Goal: Task Accomplishment & Management: Use online tool/utility

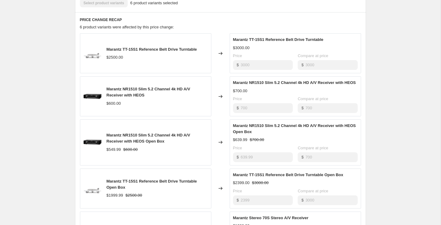
scroll to position [251, 0]
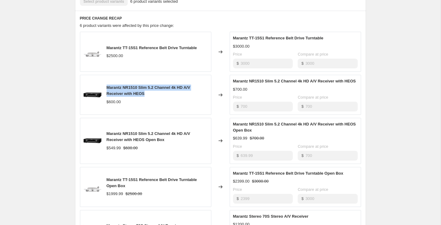
drag, startPoint x: 152, startPoint y: 98, endPoint x: 108, endPoint y: 90, distance: 45.4
click at [108, 90] on div "Marantz NR1510 Slim 5.2 Channel 4k HD A/V Receiver with HEOS" at bounding box center [156, 91] width 101 height 12
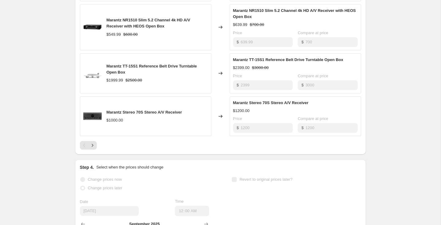
scroll to position [366, 0]
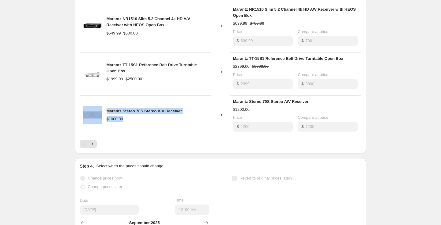
drag, startPoint x: 128, startPoint y: 126, endPoint x: 102, endPoint y: 117, distance: 27.7
click at [102, 117] on div "Marantz Stereo 70S Stereo A/V Receiver $1000.00" at bounding box center [145, 115] width 131 height 40
click at [94, 147] on icon "Next" at bounding box center [92, 144] width 6 height 6
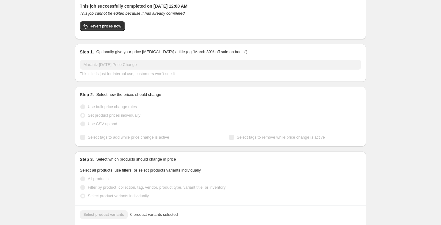
scroll to position [0, 0]
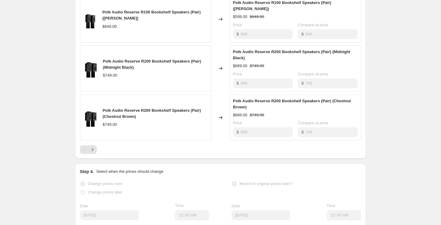
scroll to position [399, 0]
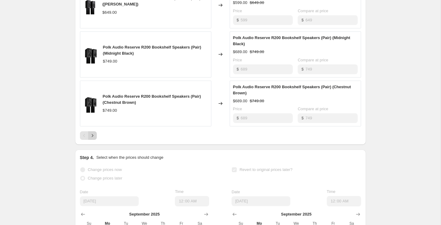
click at [94, 139] on icon "Next" at bounding box center [92, 136] width 6 height 6
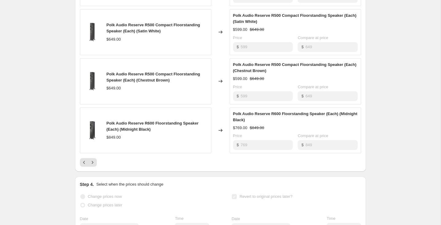
scroll to position [374, 0]
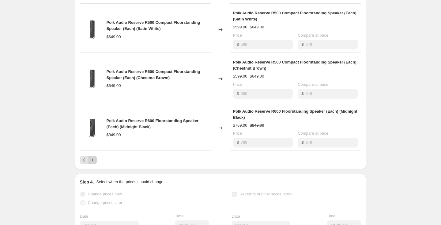
click at [95, 163] on icon "Next" at bounding box center [92, 160] width 6 height 6
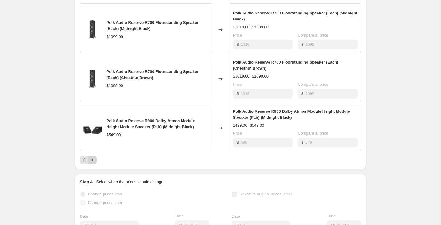
click at [94, 163] on icon "Next" at bounding box center [92, 160] width 6 height 6
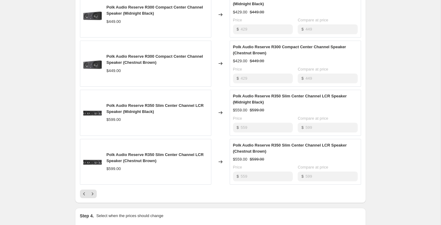
scroll to position [341, 0]
click at [92, 197] on icon "Next" at bounding box center [92, 194] width 6 height 6
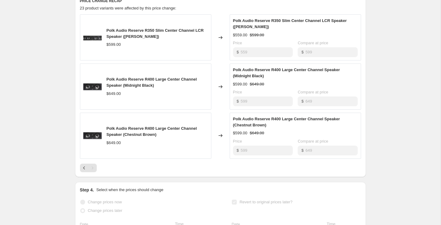
scroll to position [273, 0]
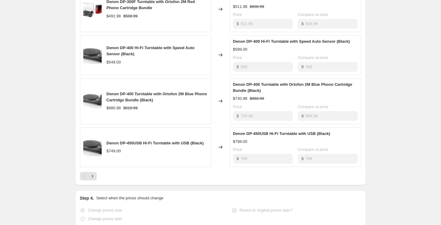
scroll to position [346, 0]
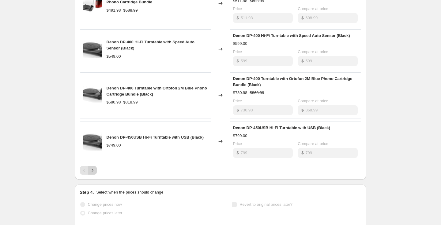
click at [95, 172] on icon "Next" at bounding box center [92, 171] width 6 height 6
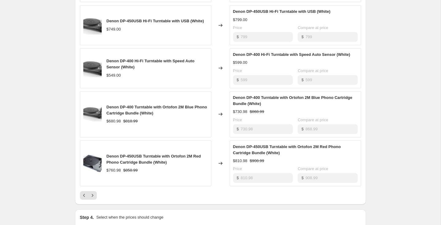
scroll to position [326, 0]
click at [90, 197] on icon "Next" at bounding box center [92, 196] width 6 height 6
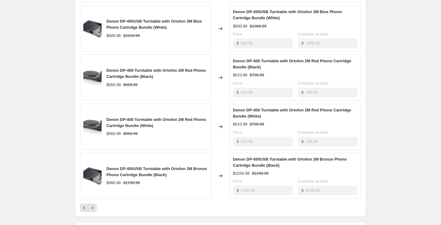
scroll to position [347, 0]
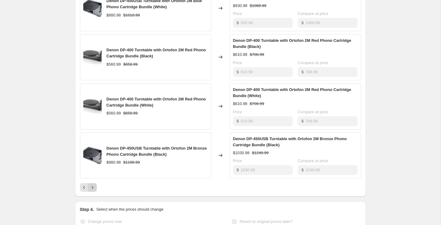
click at [92, 188] on icon "Next" at bounding box center [92, 188] width 2 height 3
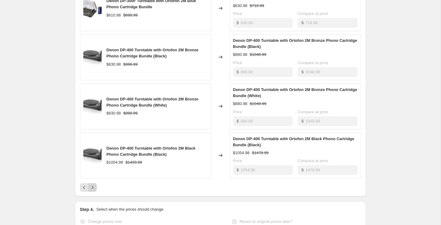
click at [92, 188] on icon "Next" at bounding box center [92, 188] width 2 height 3
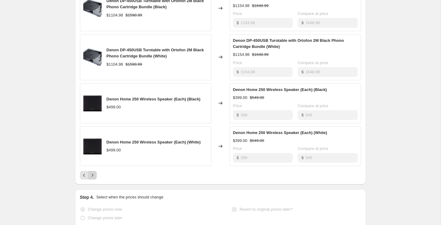
click at [92, 188] on div "Prices changed successfully This job successfully completed on September 1, 202…" at bounding box center [218, 2] width 296 height 662
click at [93, 177] on icon "Next" at bounding box center [92, 176] width 6 height 6
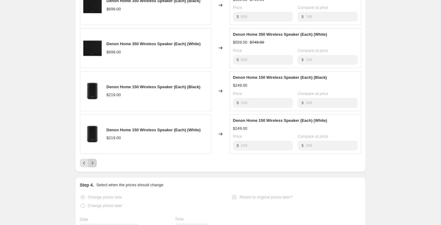
click at [93, 164] on icon "Next" at bounding box center [92, 163] width 6 height 6
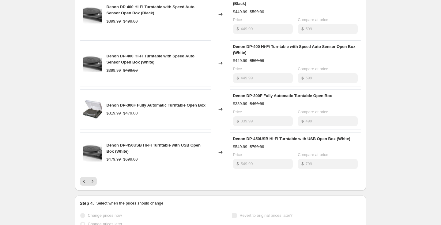
scroll to position [359, 0]
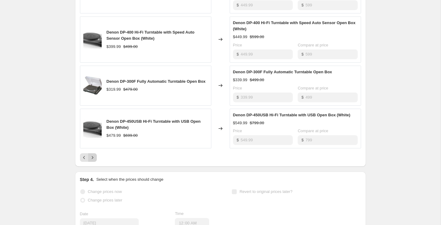
click at [91, 159] on icon "Next" at bounding box center [92, 158] width 6 height 6
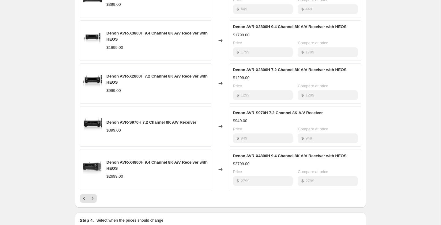
scroll to position [323, 0]
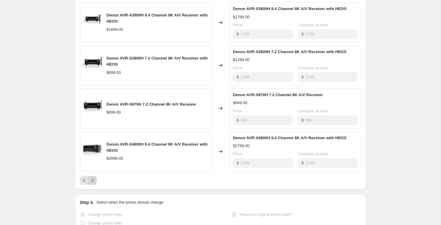
click at [93, 185] on button "Next" at bounding box center [92, 181] width 9 height 9
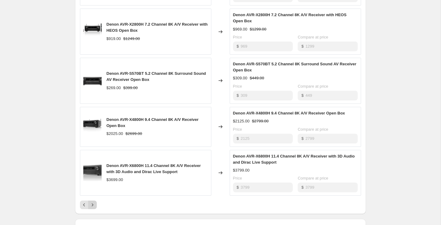
click at [93, 206] on icon "Next" at bounding box center [92, 205] width 6 height 6
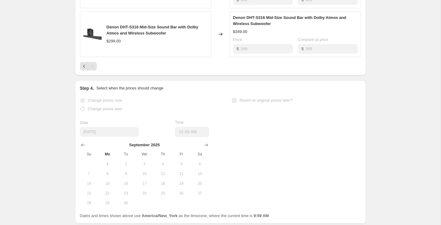
scroll to position [479, 0]
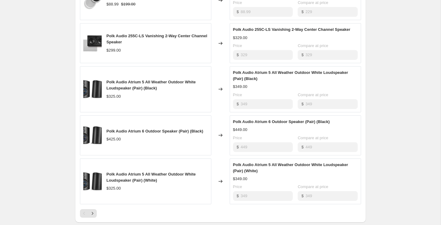
scroll to position [304, 0]
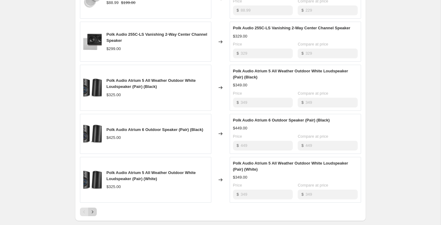
click at [93, 213] on icon "Next" at bounding box center [92, 212] width 6 height 6
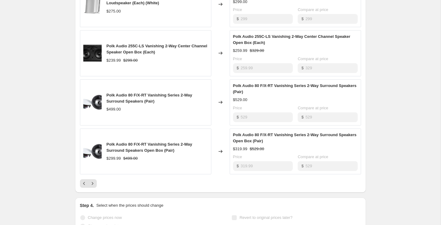
scroll to position [350, 0]
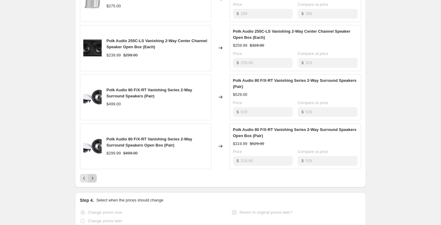
click at [91, 176] on icon "Next" at bounding box center [92, 179] width 6 height 6
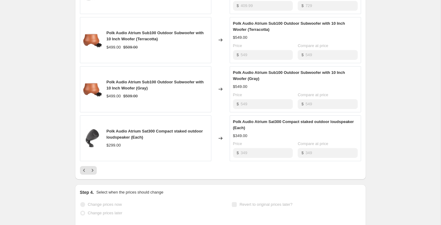
scroll to position [369, 0]
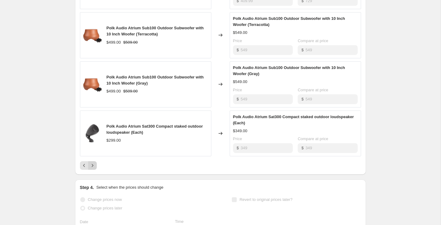
click at [93, 167] on icon "Next" at bounding box center [92, 166] width 6 height 6
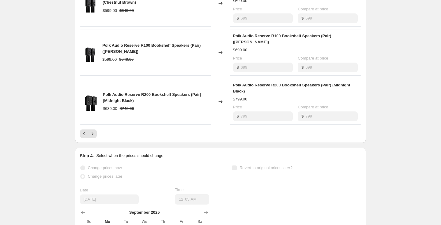
scroll to position [406, 0]
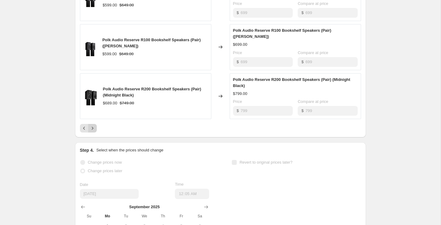
click at [91, 129] on icon "Next" at bounding box center [92, 128] width 6 height 6
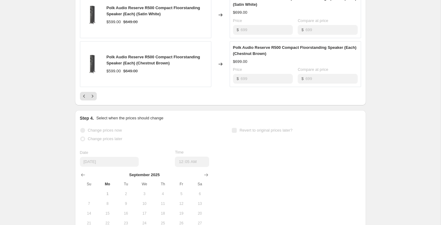
scroll to position [457, 0]
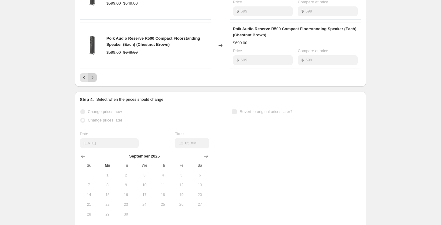
click at [93, 78] on icon "Next" at bounding box center [92, 78] width 6 height 6
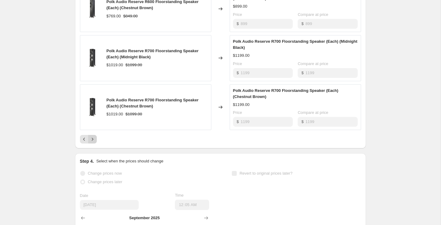
scroll to position [420, 0]
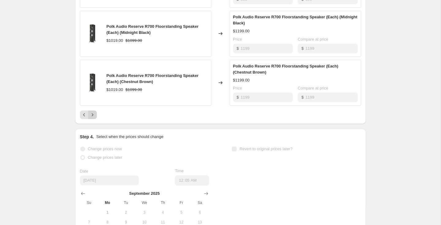
click at [92, 113] on icon "Next" at bounding box center [92, 115] width 6 height 6
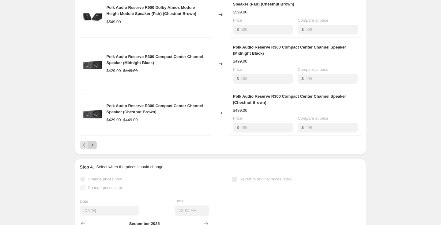
scroll to position [394, 0]
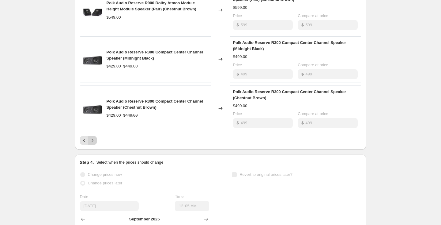
click at [93, 138] on button "Next" at bounding box center [92, 140] width 9 height 9
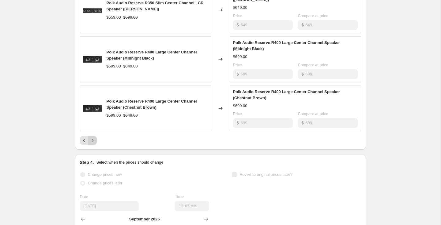
click at [93, 138] on button "Next" at bounding box center [92, 140] width 9 height 9
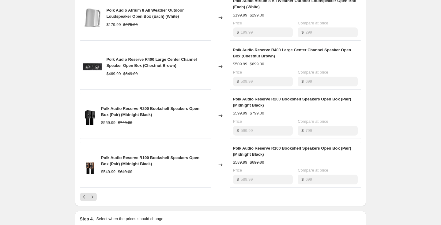
scroll to position [346, 0]
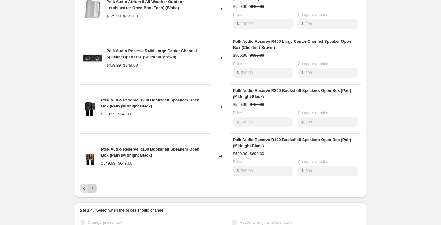
click at [93, 189] on icon "Next" at bounding box center [92, 189] width 6 height 6
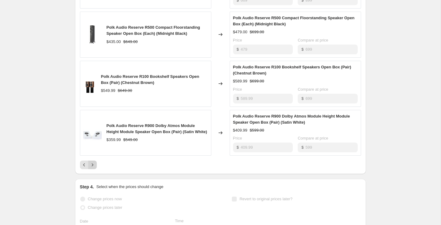
scroll to position [377, 0]
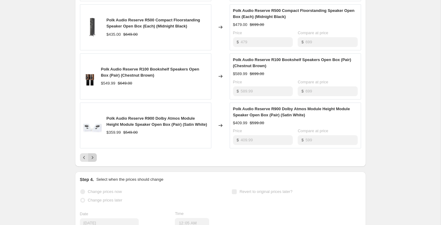
click at [94, 158] on icon "Next" at bounding box center [92, 158] width 6 height 6
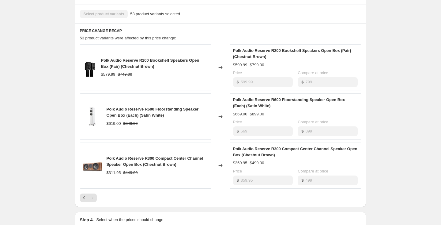
scroll to position [0, 0]
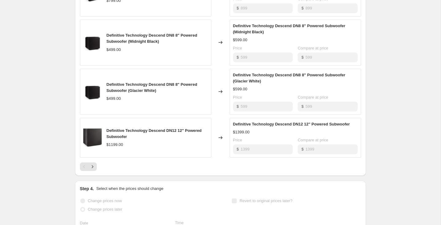
scroll to position [387, 0]
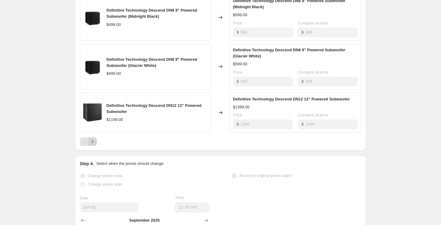
click at [95, 142] on icon "Next" at bounding box center [92, 142] width 6 height 6
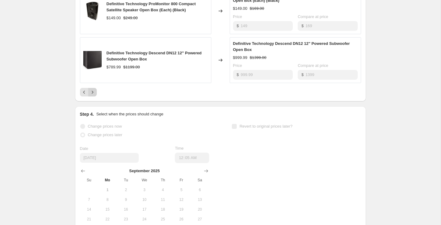
scroll to position [443, 0]
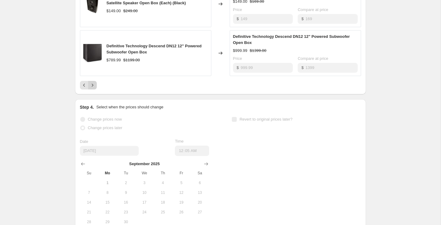
click at [92, 88] on icon "Next" at bounding box center [92, 85] width 6 height 6
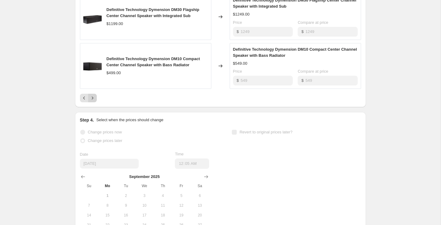
scroll to position [437, 0]
click at [94, 100] on icon "Next" at bounding box center [92, 98] width 6 height 6
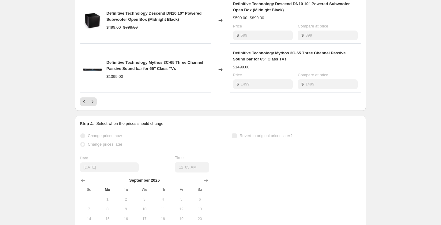
scroll to position [446, 0]
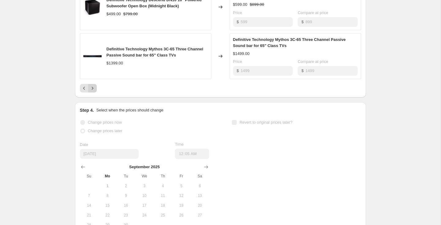
click at [95, 89] on icon "Next" at bounding box center [92, 88] width 6 height 6
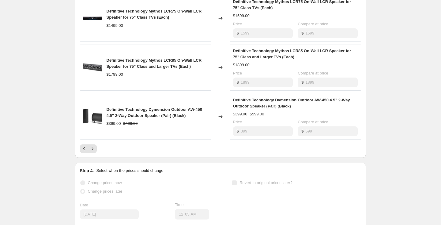
scroll to position [411, 0]
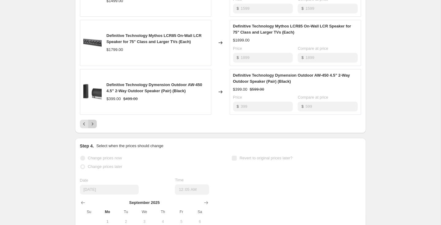
click at [93, 127] on icon "Next" at bounding box center [92, 124] width 6 height 6
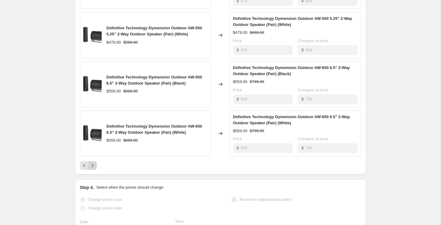
scroll to position [377, 0]
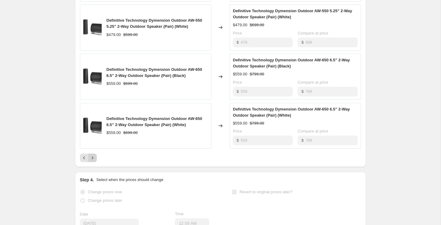
click at [94, 158] on icon "Next" at bounding box center [92, 158] width 6 height 6
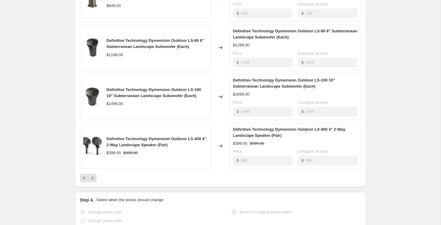
scroll to position [360, 0]
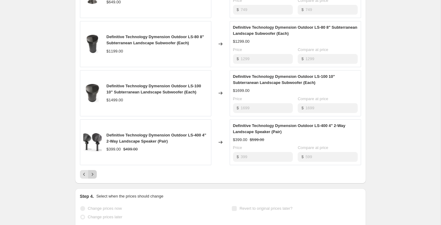
click at [92, 174] on icon "Next" at bounding box center [92, 175] width 6 height 6
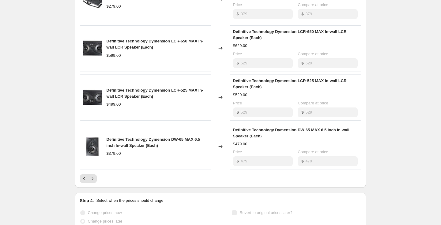
scroll to position [356, 0]
click at [93, 180] on icon "Next" at bounding box center [92, 178] width 6 height 6
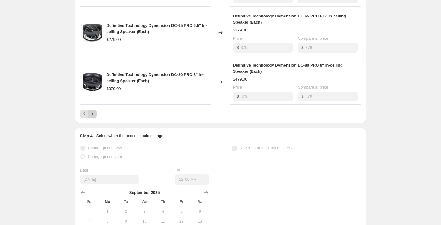
scroll to position [434, 0]
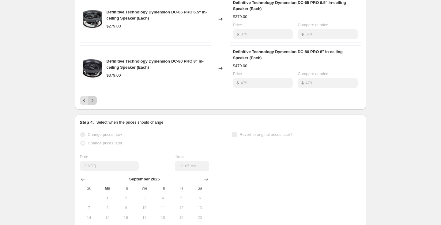
click at [91, 101] on icon "Next" at bounding box center [92, 101] width 6 height 6
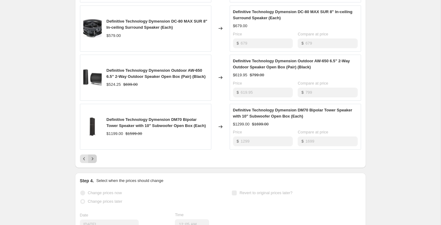
scroll to position [381, 0]
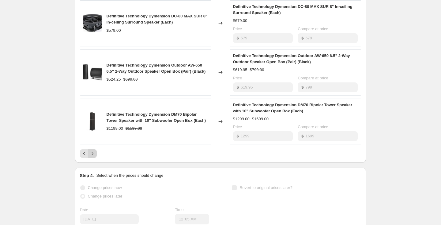
click at [92, 153] on icon "Next" at bounding box center [92, 154] width 6 height 6
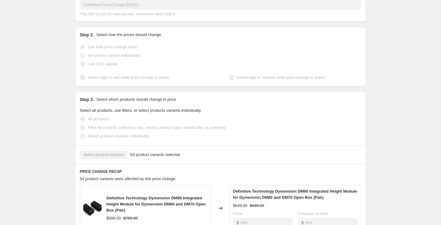
scroll to position [0, 0]
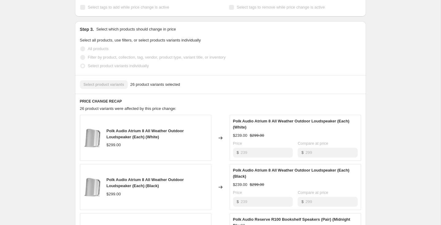
scroll to position [345, 0]
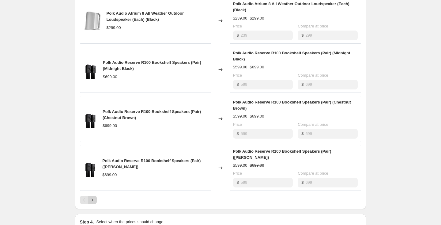
click at [92, 197] on icon "Next" at bounding box center [92, 200] width 6 height 6
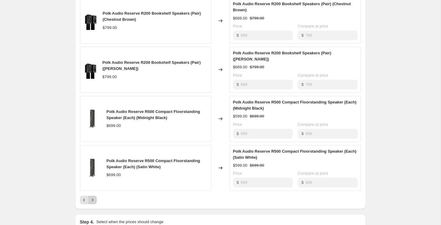
click at [92, 199] on icon "Next" at bounding box center [92, 200] width 2 height 3
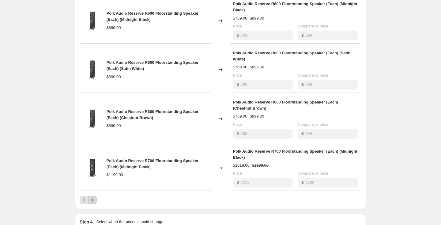
click at [92, 199] on icon "Next" at bounding box center [92, 200] width 2 height 3
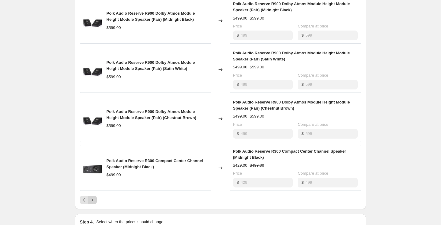
click at [93, 198] on icon "Next" at bounding box center [92, 200] width 6 height 6
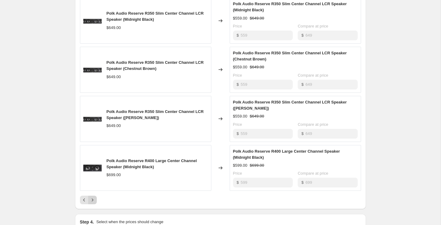
click at [94, 198] on icon "Next" at bounding box center [92, 200] width 6 height 6
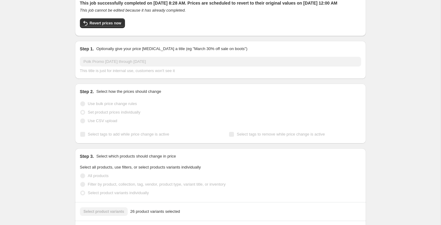
scroll to position [46, 0]
